Goal: Information Seeking & Learning: Find specific page/section

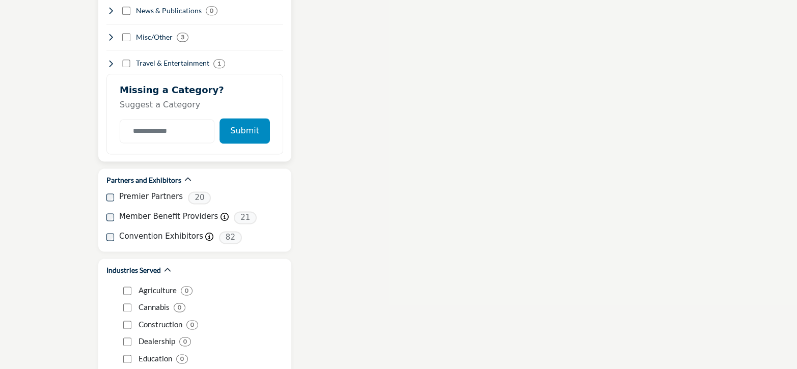
scroll to position [1121, 0]
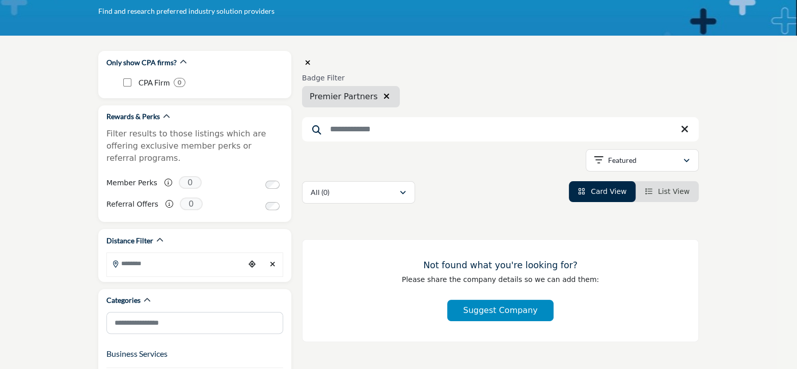
scroll to position [102, 0]
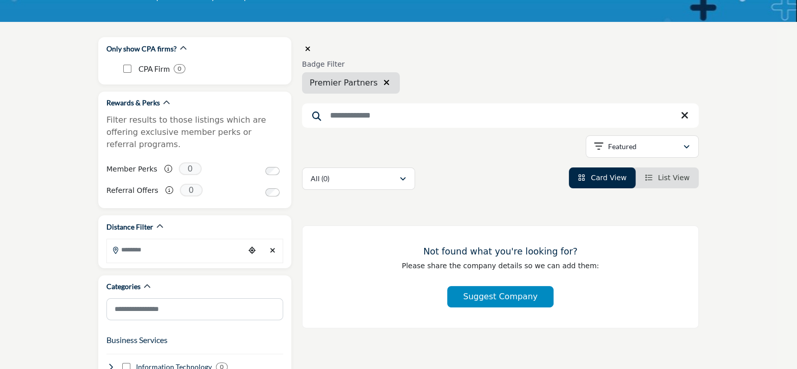
click at [375, 120] on input "Search Keyword" at bounding box center [500, 115] width 397 height 24
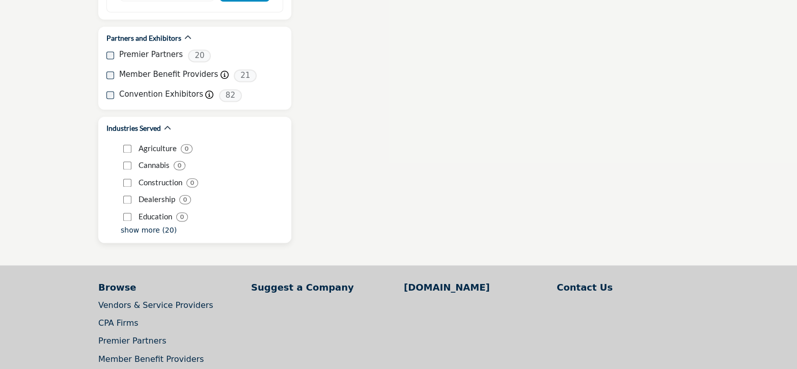
scroll to position [1274, 0]
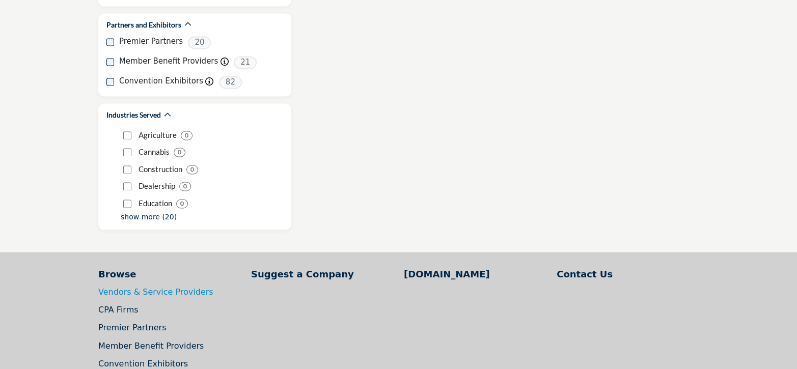
type input "****"
click at [118, 287] on link "Vendors & Service Providers" at bounding box center [155, 292] width 115 height 10
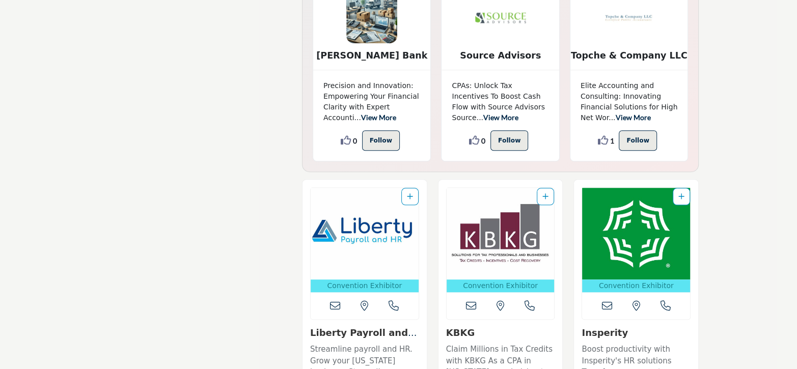
scroll to position [7132, 0]
